Goal: Obtain resource: Obtain resource

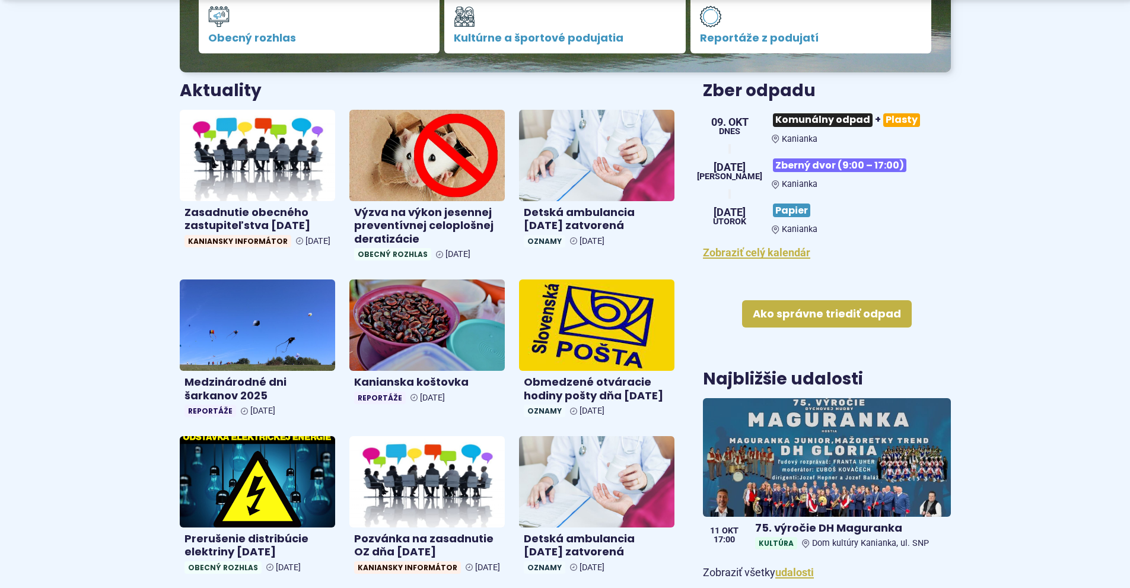
scroll to position [475, 0]
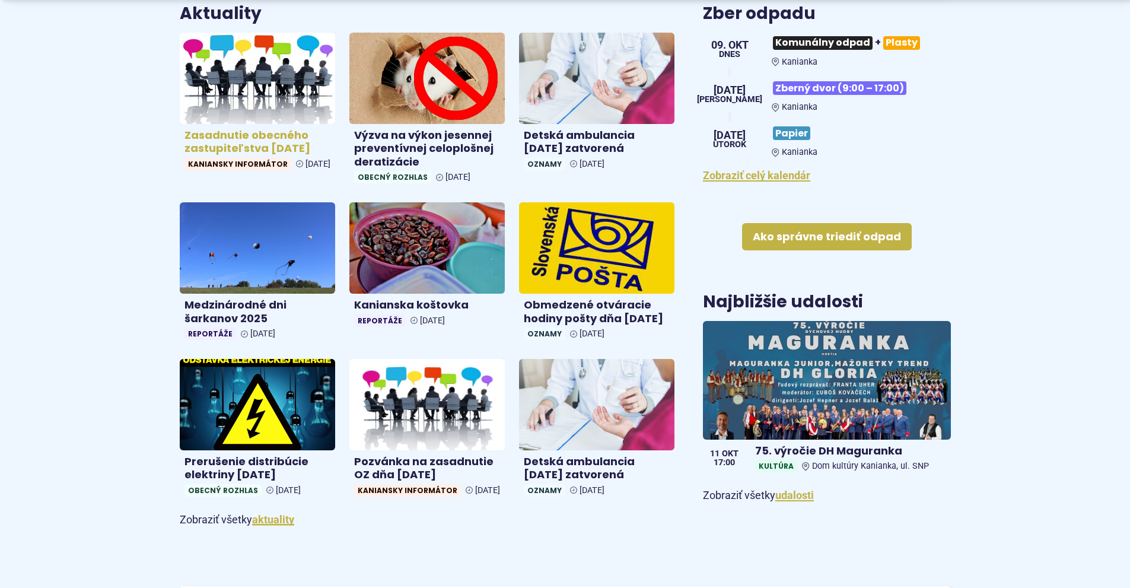
click at [239, 138] on h4 "Zasadnutie obecného zastupiteľstva [DATE]" at bounding box center [258, 142] width 146 height 27
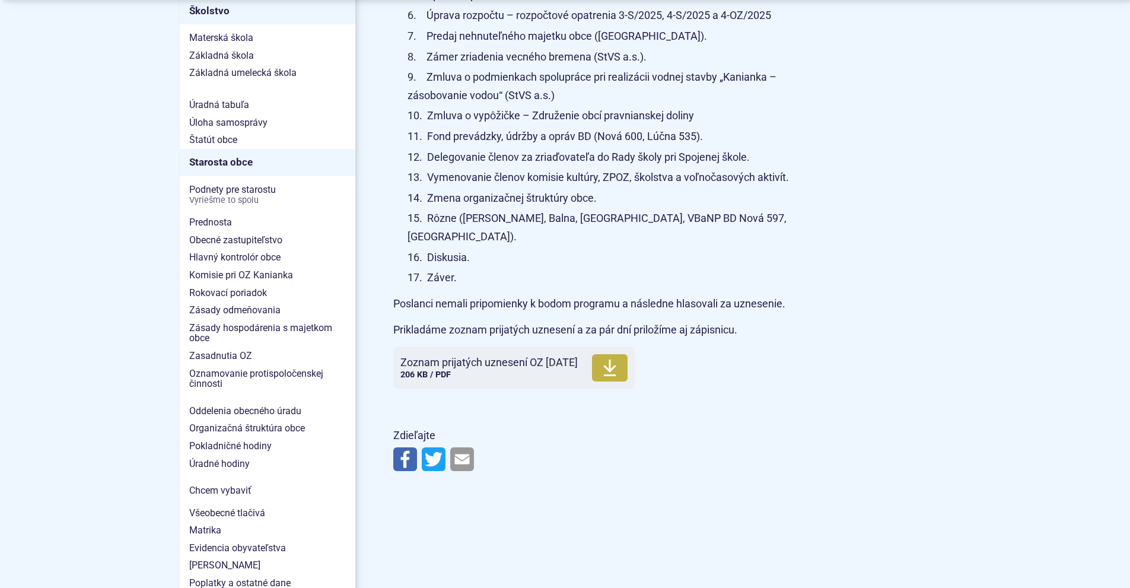
scroll to position [771, 0]
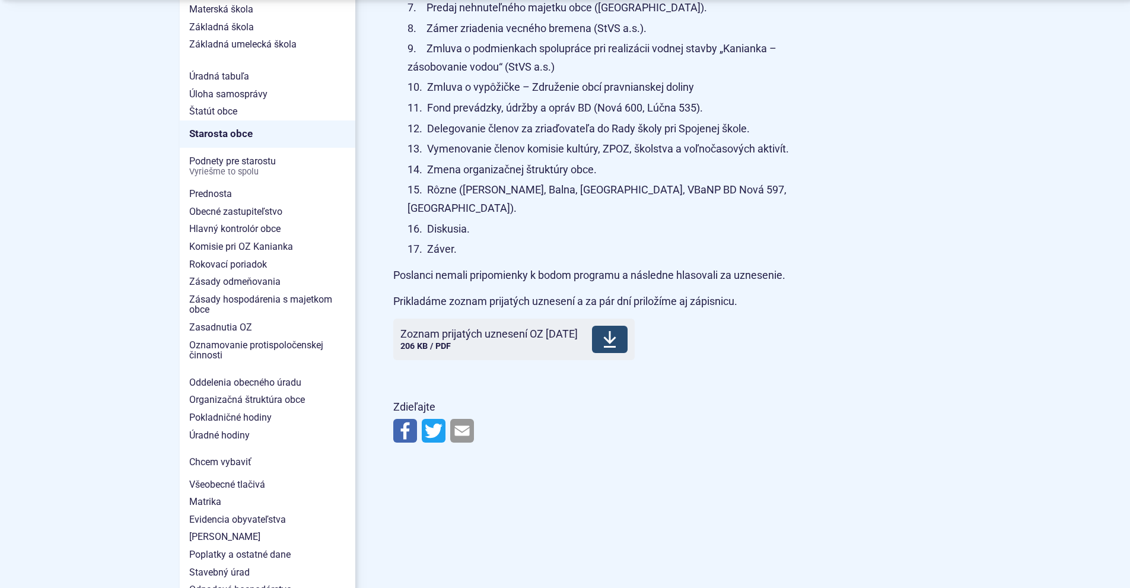
click at [500, 328] on span "Zoznam prijatých uznesení OZ [DATE]" at bounding box center [489, 334] width 177 height 12
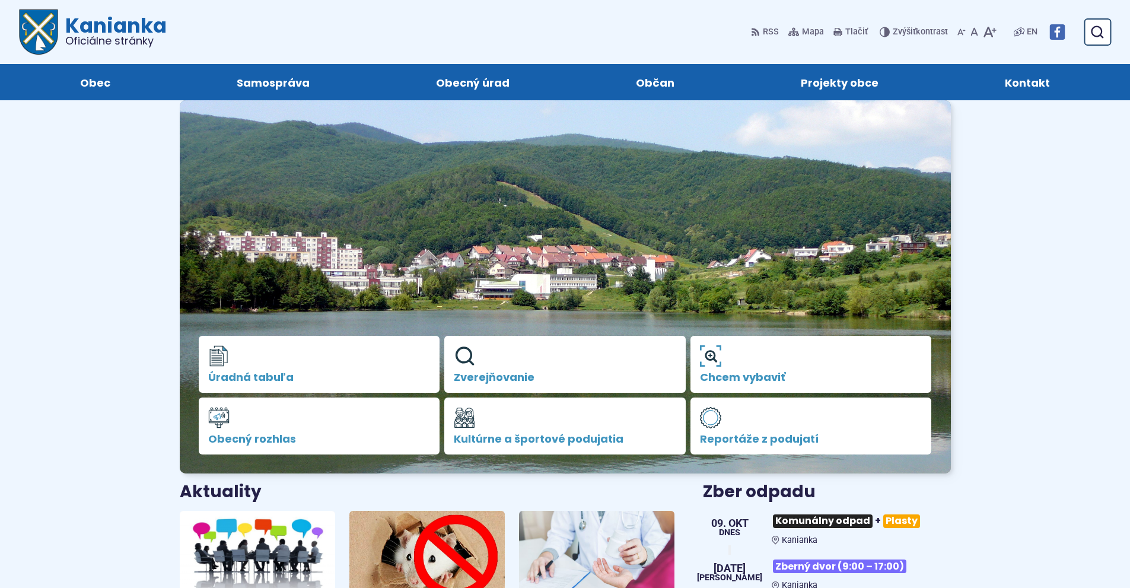
scroll to position [475, 0]
